Goal: Task Accomplishment & Management: Use online tool/utility

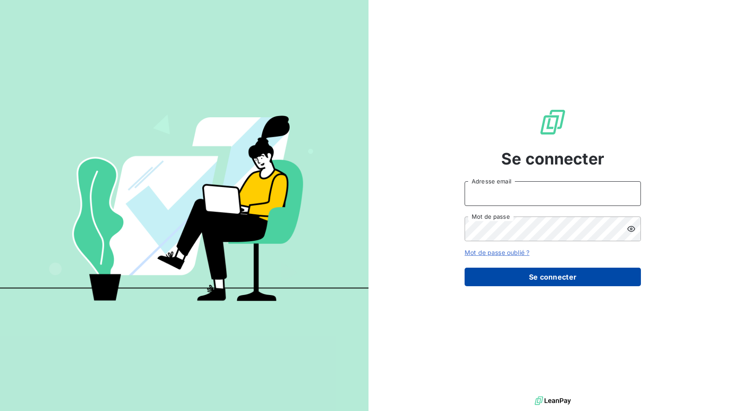
type input "[EMAIL_ADDRESS][DOMAIN_NAME]"
click at [545, 276] on button "Se connecter" at bounding box center [553, 277] width 176 height 19
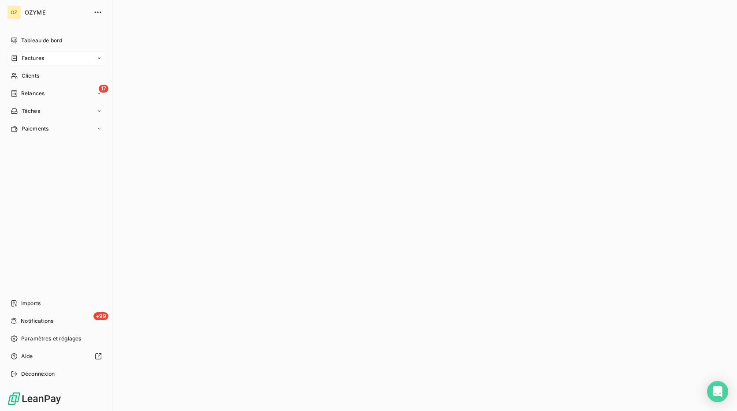
click at [48, 56] on div "Factures" at bounding box center [56, 58] width 98 height 14
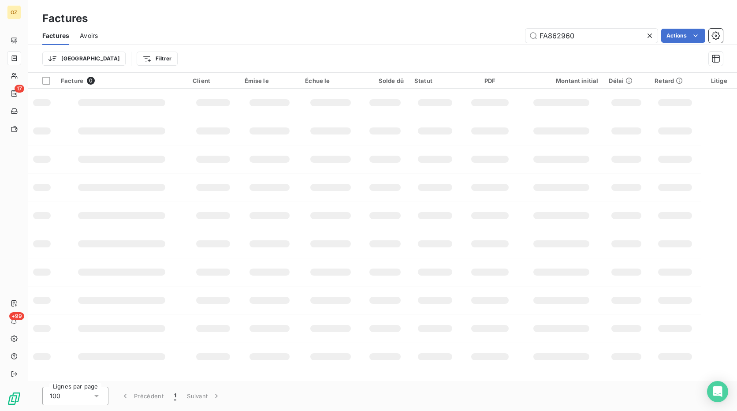
drag, startPoint x: 584, startPoint y: 30, endPoint x: 516, endPoint y: 44, distance: 69.7
click at [518, 43] on div "Factures Avoirs FA862960 Actions" at bounding box center [382, 35] width 709 height 19
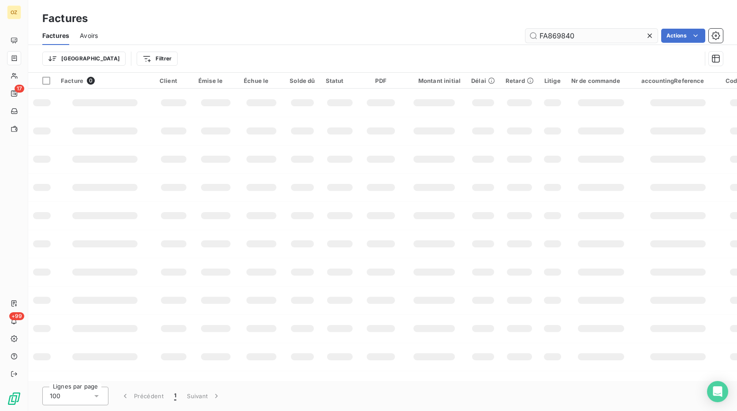
type input "FA869840"
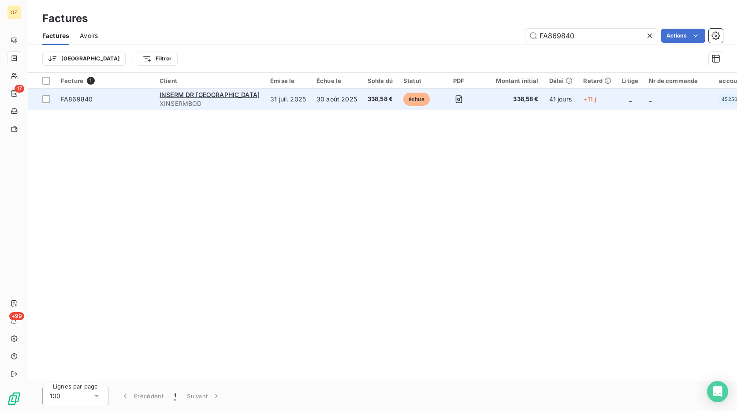
click at [118, 100] on span "FA869840" at bounding box center [105, 99] width 88 height 9
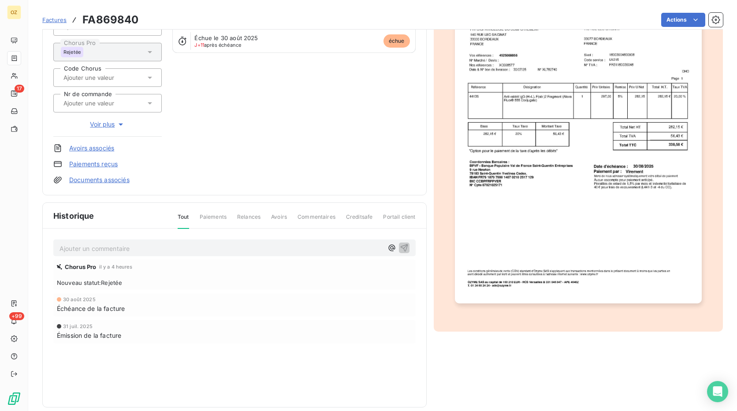
scroll to position [119, 0]
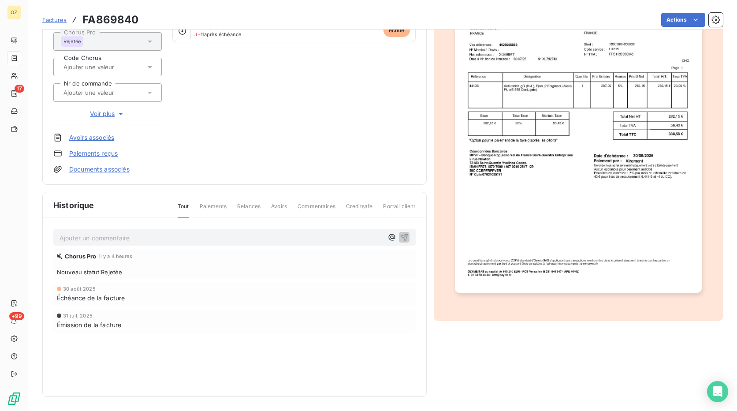
click at [138, 242] on p "Ajouter un commentaire ﻿" at bounding box center [222, 237] width 324 height 11
click at [152, 233] on p "Ajouter un commentaire ﻿" at bounding box center [222, 237] width 324 height 11
click at [400, 237] on icon "button" at bounding box center [403, 236] width 7 height 7
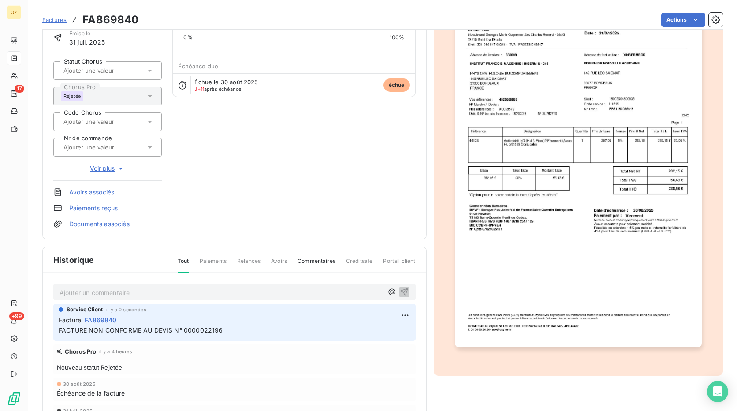
scroll to position [0, 0]
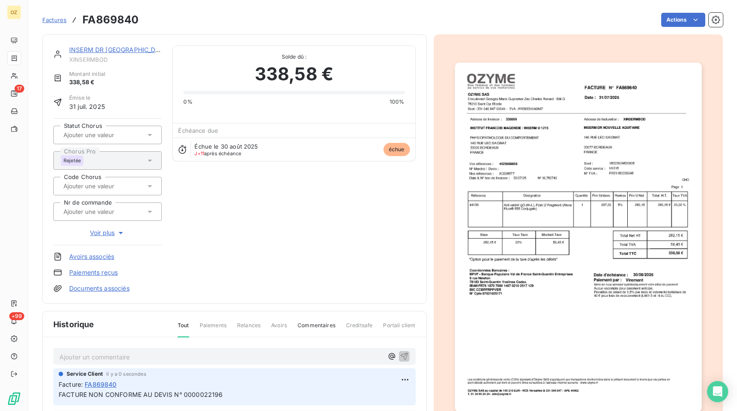
click at [123, 17] on h3 "FA869840" at bounding box center [110, 20] width 56 height 16
copy h3 "FA869840"
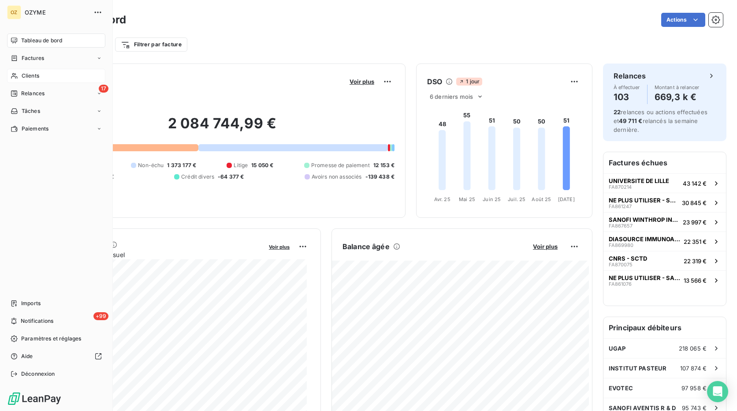
click at [30, 74] on span "Clients" at bounding box center [31, 76] width 18 height 8
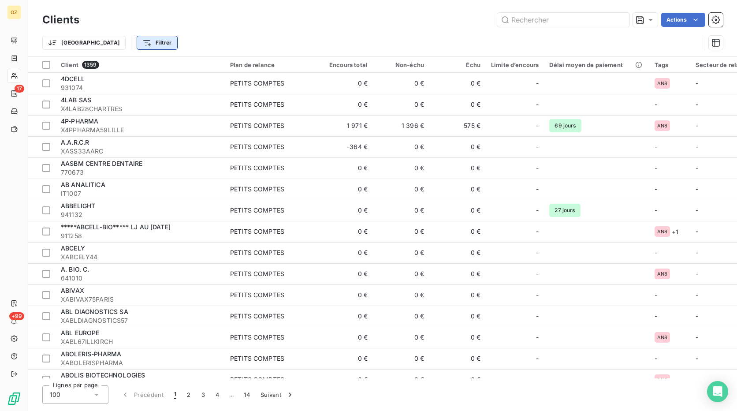
click at [108, 40] on html "OZ 17 +99 Clients Actions Trier Filtrer Client 1359 Plan de relance Encours tot…" at bounding box center [368, 205] width 737 height 411
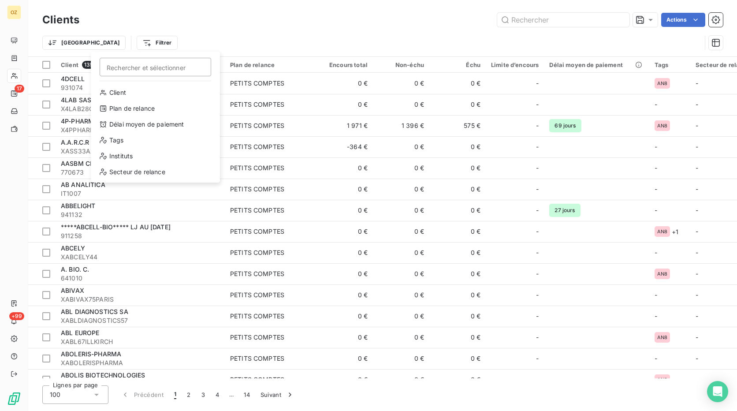
click at [211, 19] on html "OZ 17 +99 Clients Actions Trier Filtrer Rechercher et sélectionner Client Plan …" at bounding box center [368, 205] width 737 height 411
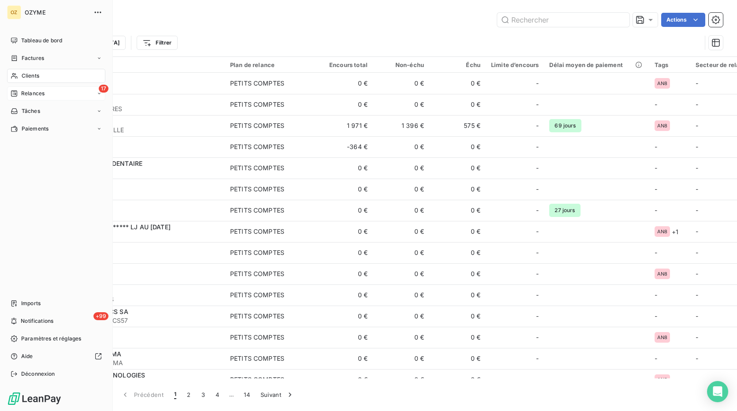
click at [14, 92] on icon at bounding box center [14, 93] width 6 height 6
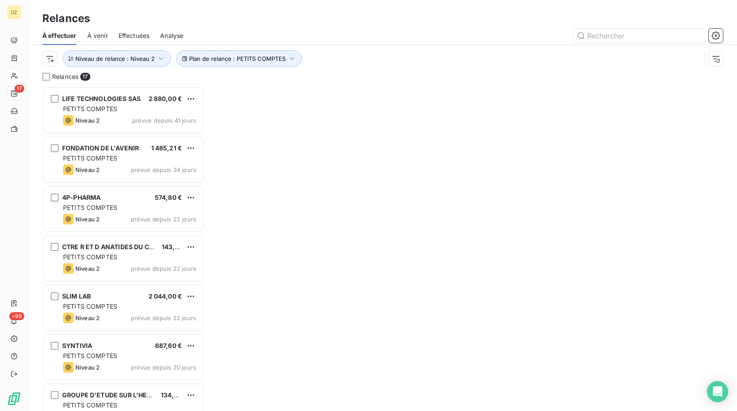
scroll to position [318, 156]
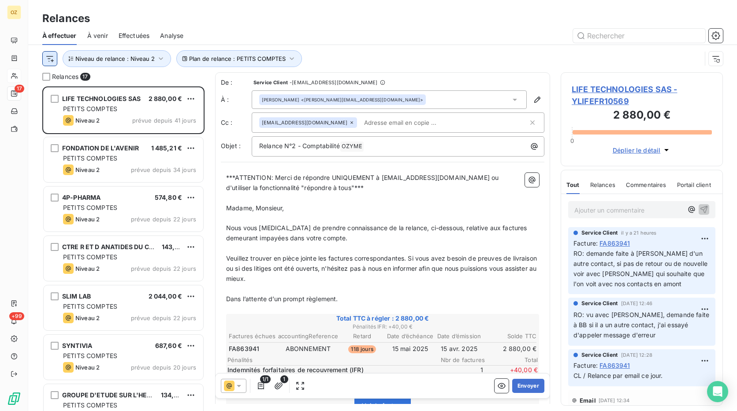
click at [47, 61] on html "OZ 17 +99 Relances À effectuer À venir Effectuées Analyse Plan de relance : PET…" at bounding box center [368, 205] width 737 height 411
click at [138, 60] on html "OZ 17 +99 Relances À effectuer À venir Effectuées Analyse Plan de relance : PET…" at bounding box center [368, 205] width 737 height 411
click at [138, 60] on span "Niveau de relance : Niveau 2" at bounding box center [114, 58] width 79 height 7
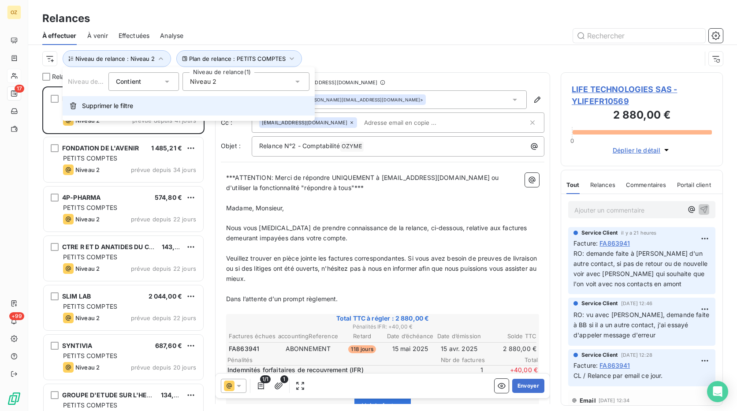
click at [138, 110] on button "Supprimer le filtre" at bounding box center [189, 105] width 252 height 19
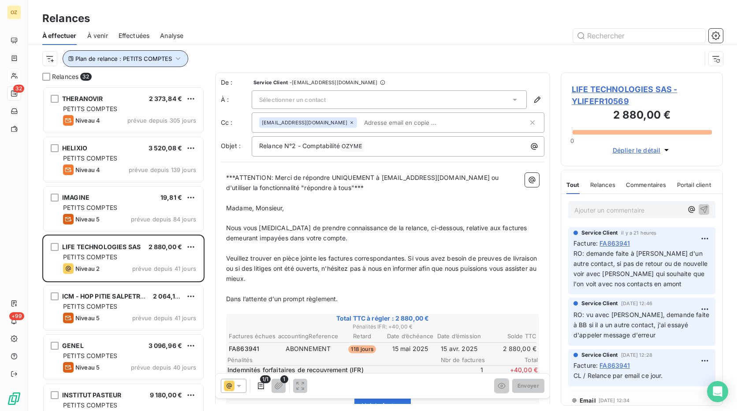
click at [146, 62] on span "Plan de relance : PETITS COMPTES" at bounding box center [123, 58] width 97 height 7
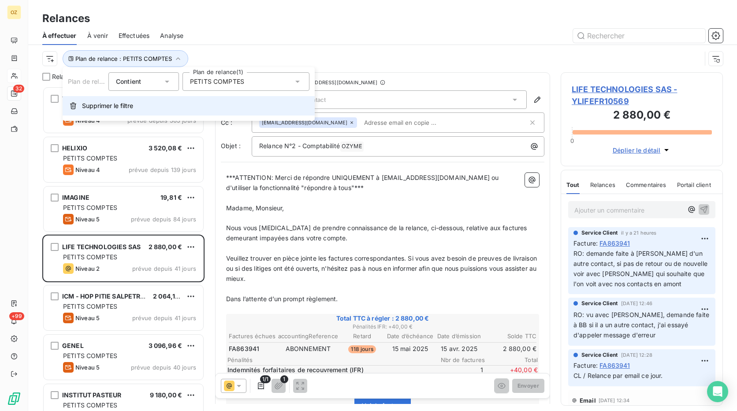
click at [120, 108] on span "Supprimer le filtre" at bounding box center [107, 105] width 51 height 9
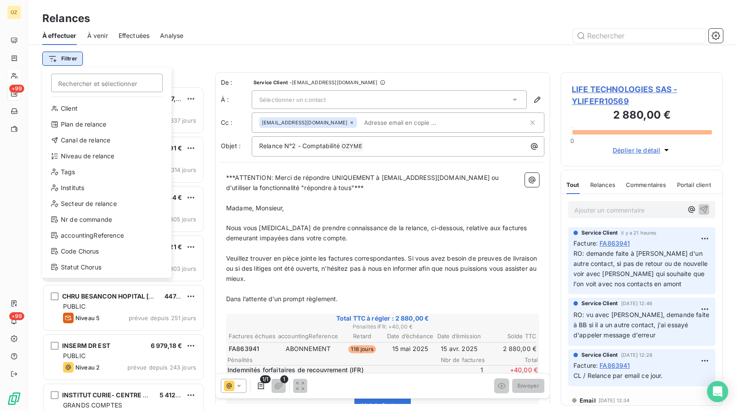
click at [59, 63] on html "OZ +99 +99 Relances À effectuer À venir Effectuées Analyse Filtrer Rechercher e…" at bounding box center [368, 205] width 737 height 411
click at [86, 129] on div "Plan de relance" at bounding box center [107, 124] width 122 height 14
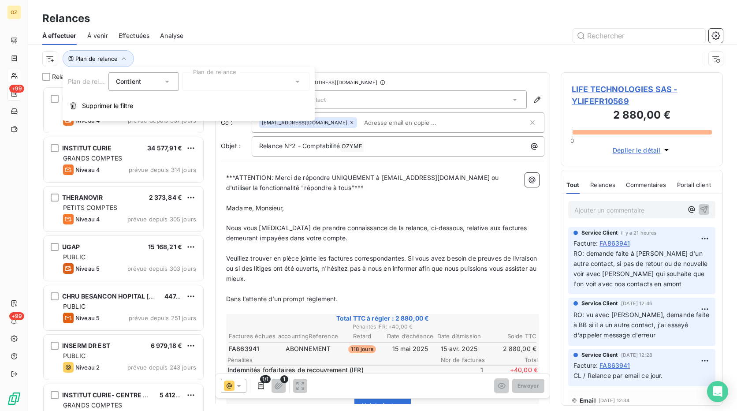
click at [217, 84] on div at bounding box center [246, 81] width 127 height 19
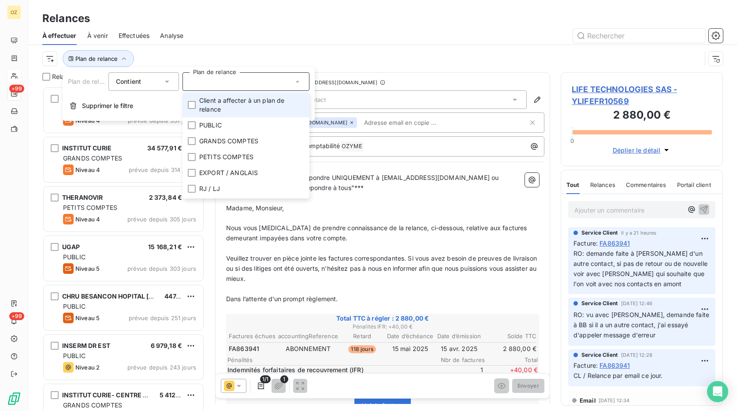
click at [222, 104] on span "Client a affecter à un plan de relance" at bounding box center [251, 105] width 105 height 18
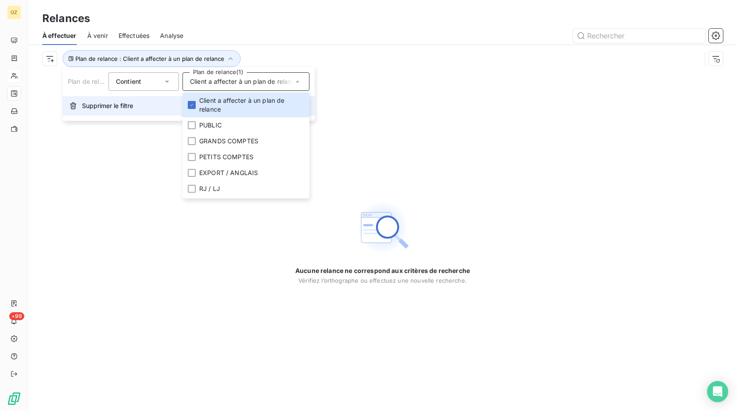
click at [134, 112] on button "Supprimer le filtre" at bounding box center [189, 105] width 252 height 19
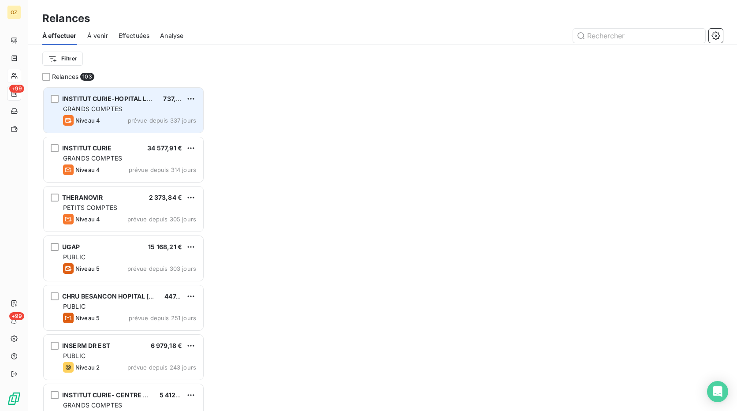
scroll to position [318, 156]
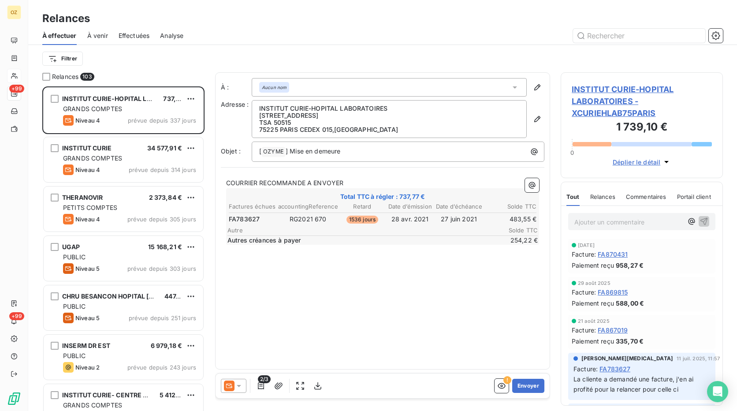
click at [157, 60] on div "Filtrer" at bounding box center [382, 58] width 681 height 17
